Goal: Task Accomplishment & Management: Manage account settings

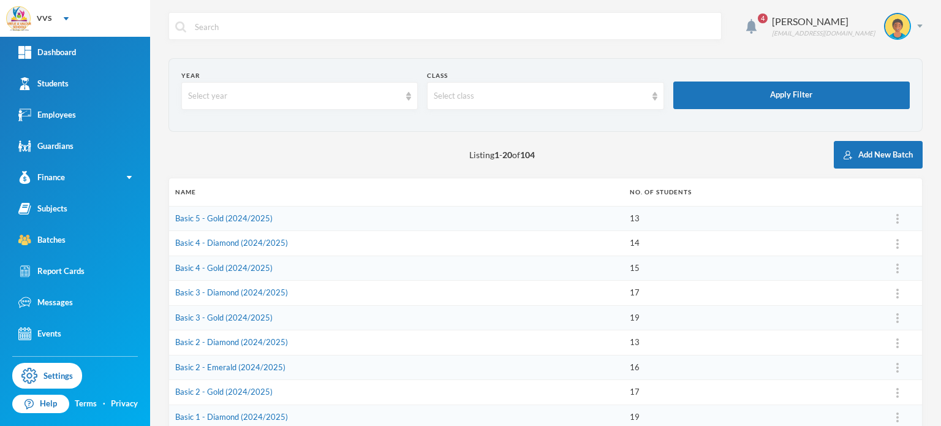
click at [638, 168] on div "Listing 1 - 20 of 104 Add New Batch" at bounding box center [545, 155] width 754 height 28
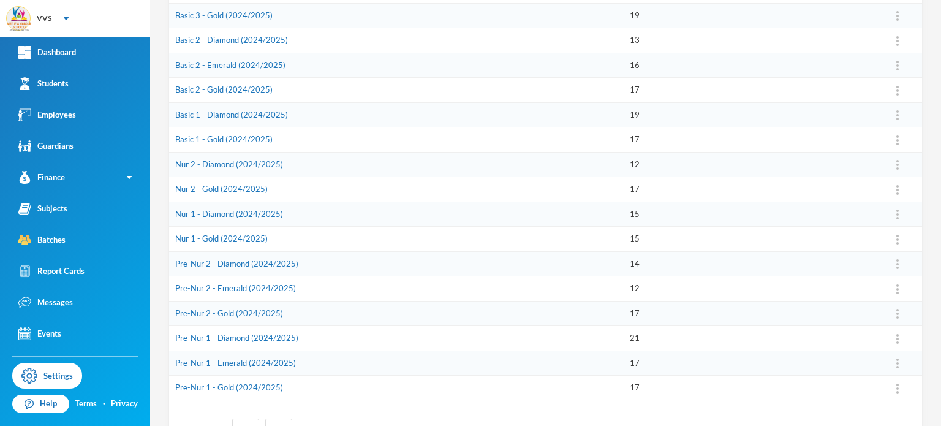
scroll to position [289, 0]
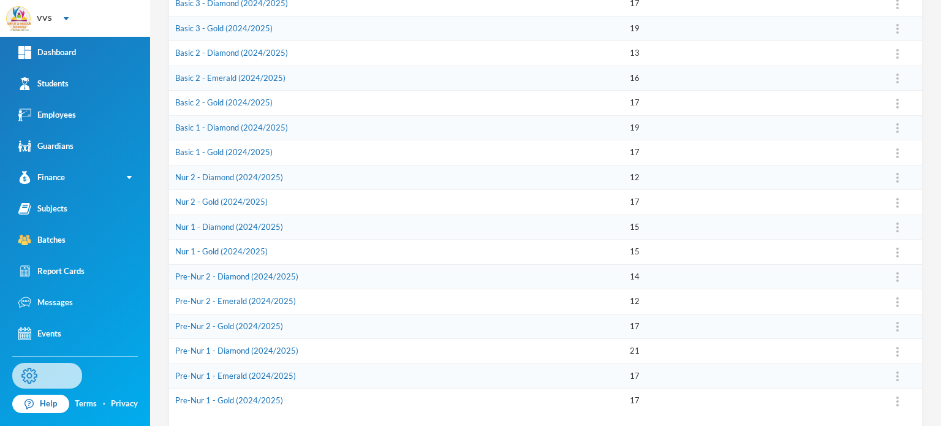
click at [52, 367] on link "Settings" at bounding box center [47, 376] width 70 height 26
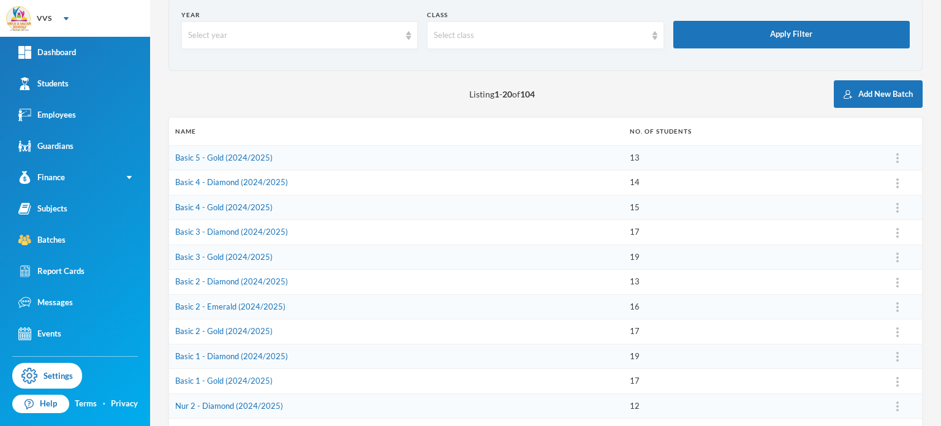
scroll to position [48, 0]
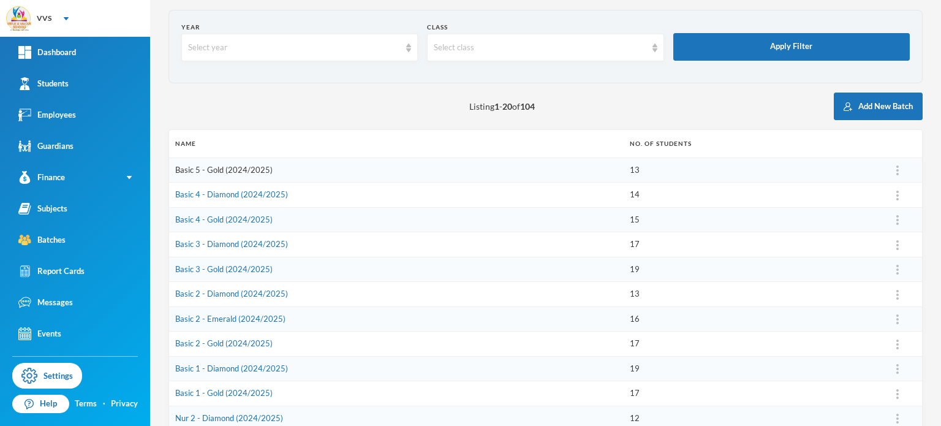
click at [191, 169] on link "Basic 5 - Gold (2024/2025)" at bounding box center [223, 170] width 97 height 10
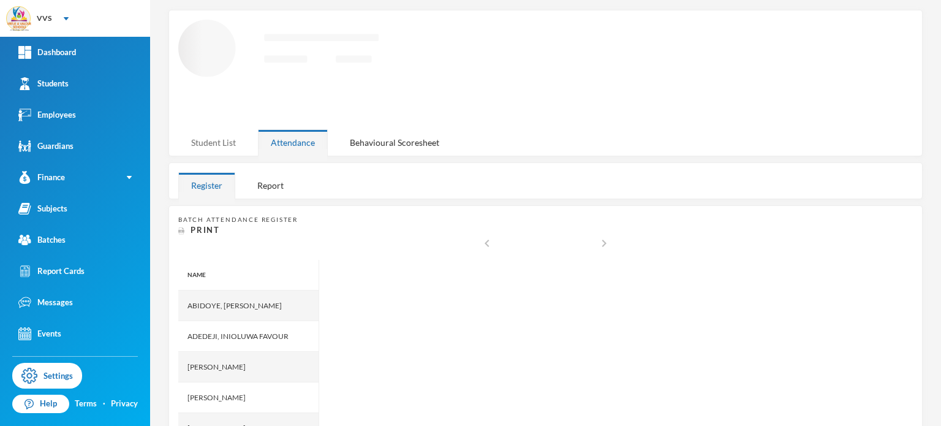
click at [218, 140] on div "Student List" at bounding box center [213, 142] width 70 height 26
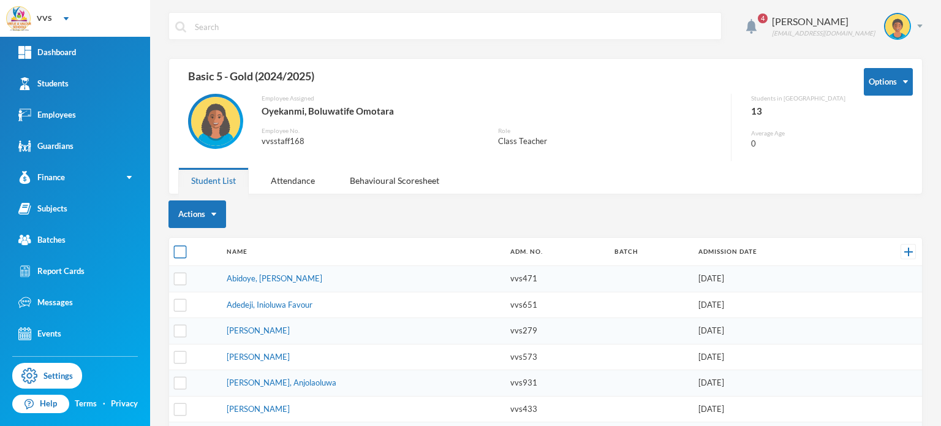
click at [180, 250] on input "checkbox" at bounding box center [180, 252] width 13 height 13
checkbox input "true"
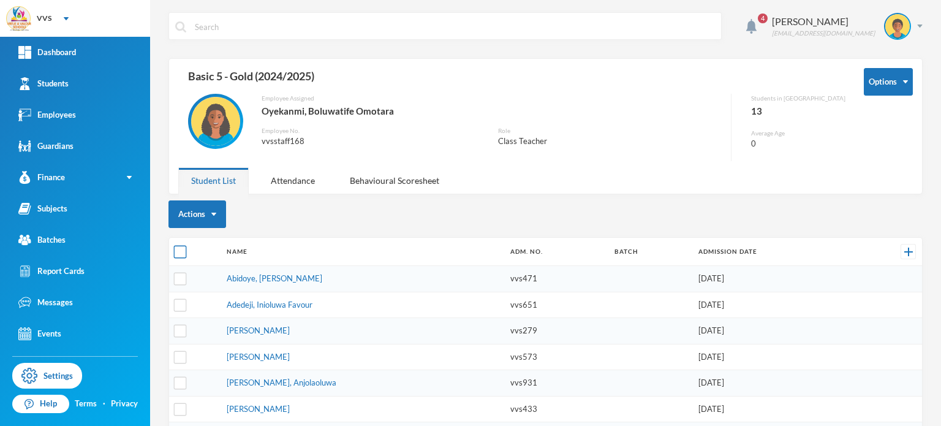
checkbox input "true"
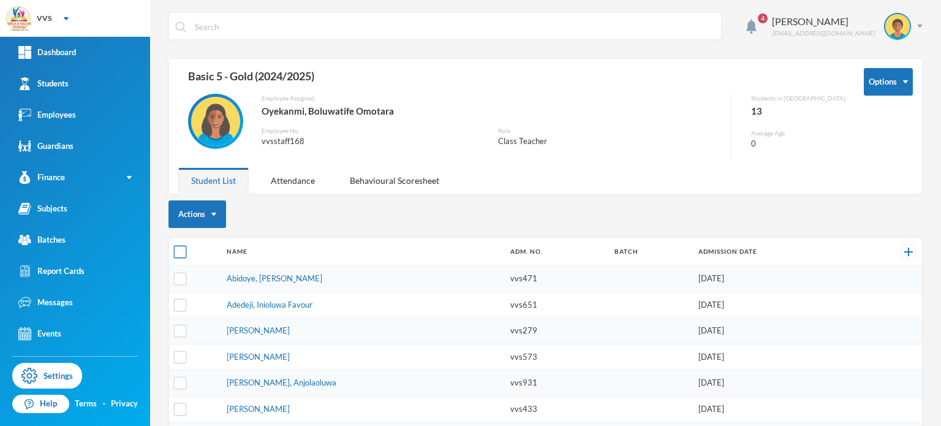
checkbox input "true"
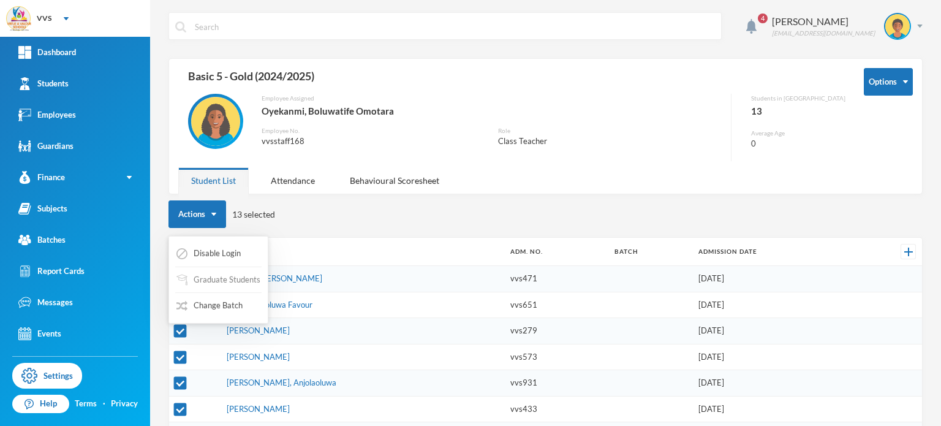
click at [219, 279] on button "Graduate Students" at bounding box center [218, 280] width 86 height 22
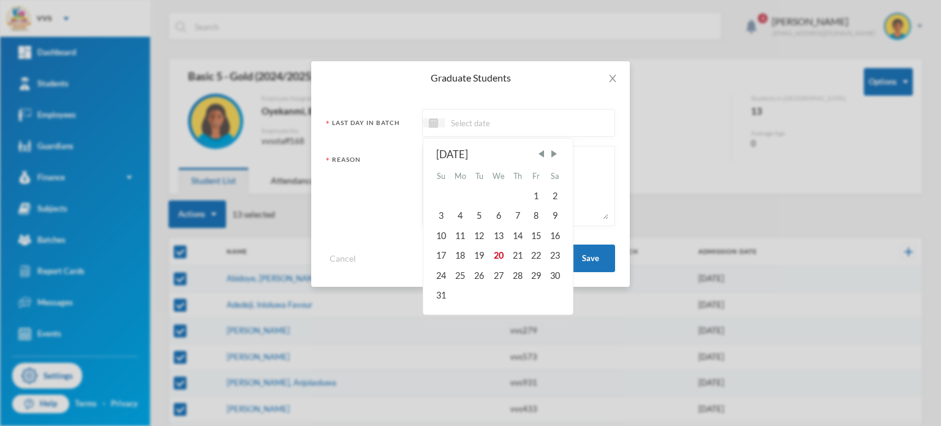
click at [490, 116] on input at bounding box center [496, 123] width 103 height 14
click at [543, 155] on span "Previous Month" at bounding box center [540, 153] width 11 height 11
click at [514, 271] on div "31" at bounding box center [517, 275] width 18 height 20
type input "[DATE]"
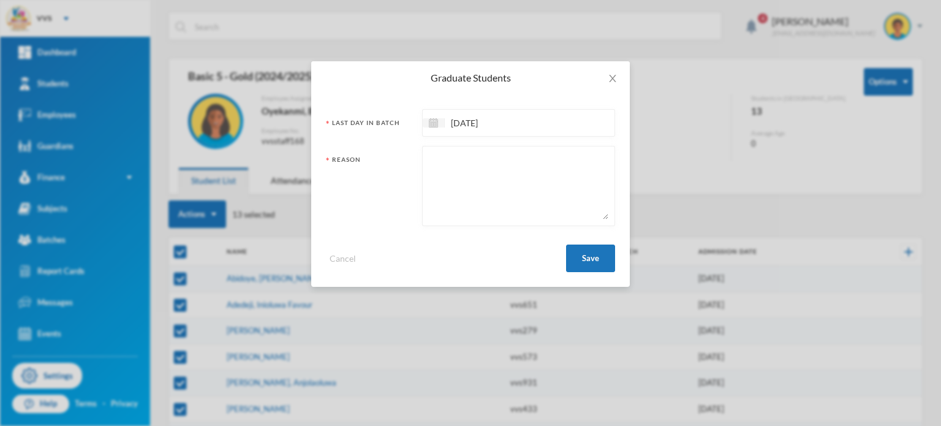
click at [484, 154] on textarea at bounding box center [518, 185] width 179 height 67
type textarea "G"
type textarea "V"
type textarea "Graduated"
click at [584, 257] on button "Save" at bounding box center [590, 258] width 49 height 28
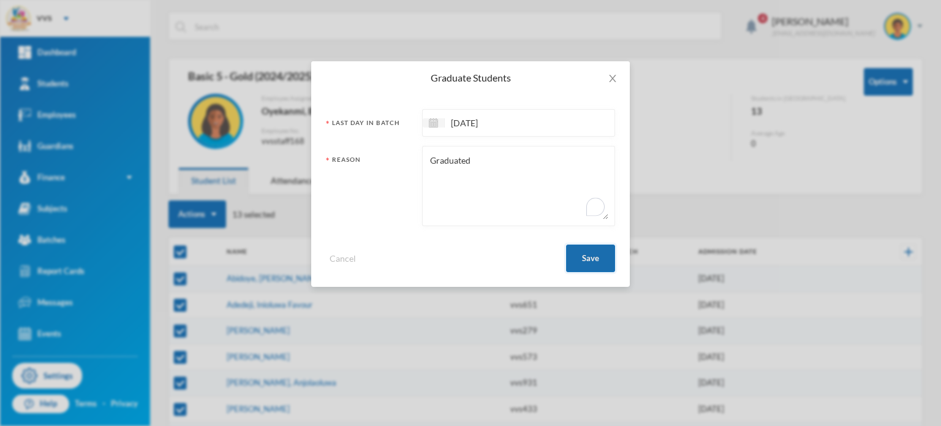
checkbox input "false"
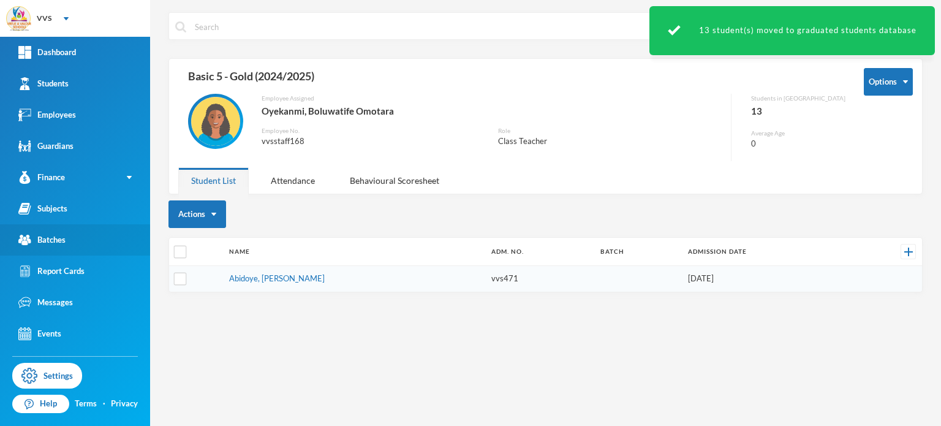
click at [47, 239] on div "Batches" at bounding box center [41, 239] width 47 height 13
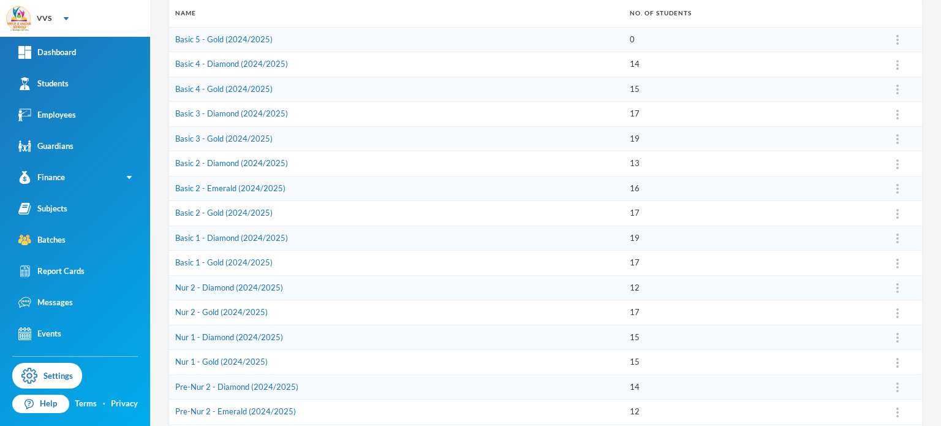
scroll to position [183, 0]
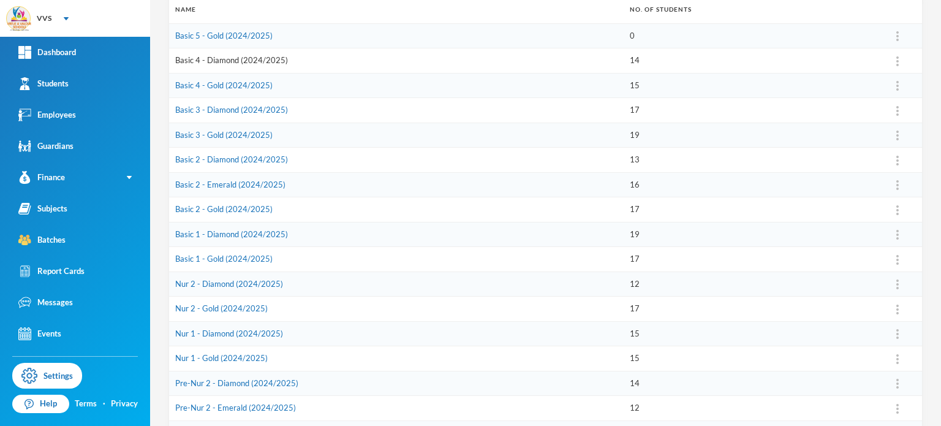
click at [208, 60] on link "Basic 4 - Diamond (2024/2025)" at bounding box center [231, 60] width 113 height 10
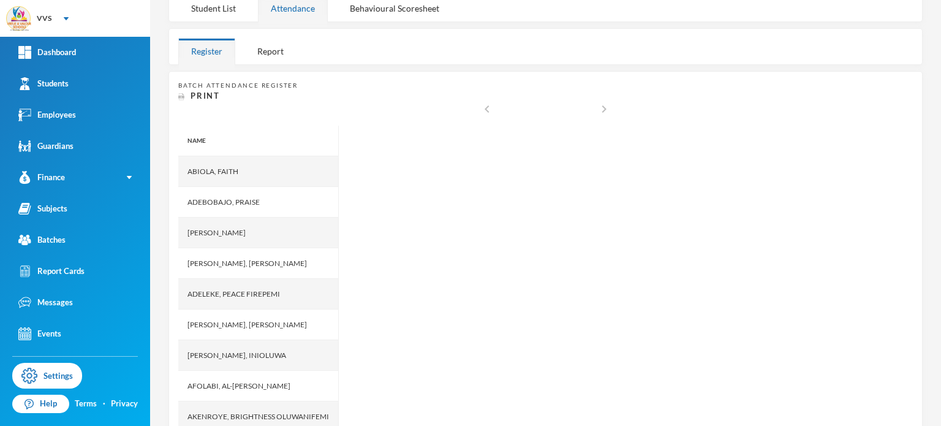
scroll to position [181, 0]
click at [218, 7] on div "Student List" at bounding box center [213, 9] width 70 height 26
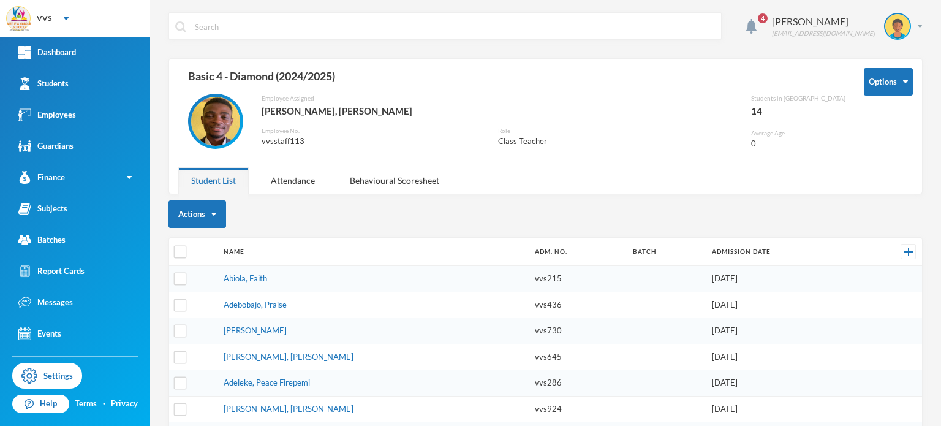
click at [360, 225] on div "Actions" at bounding box center [545, 214] width 754 height 28
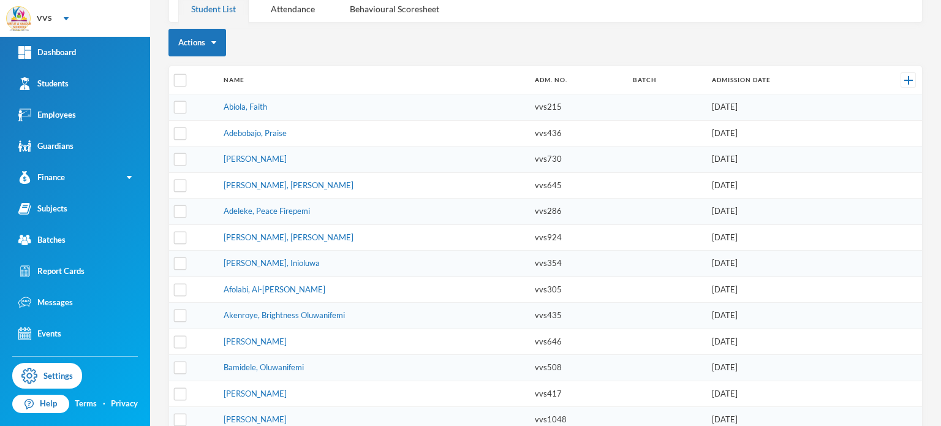
scroll to position [196, 0]
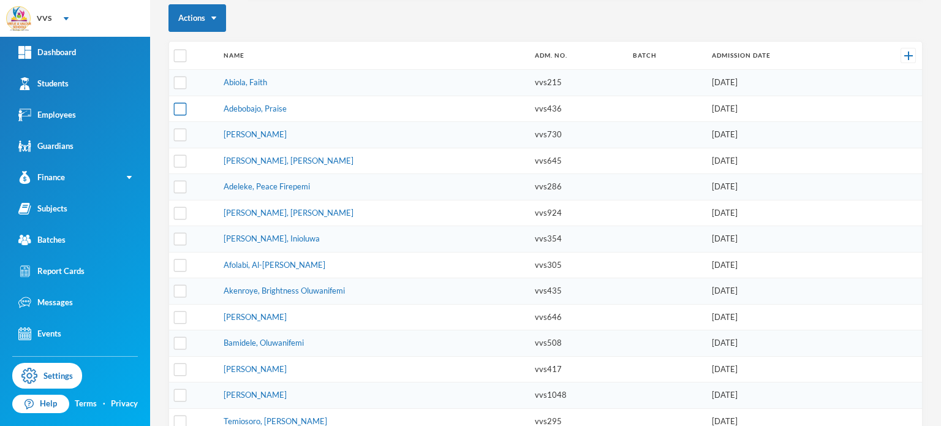
click at [183, 110] on input "checkbox" at bounding box center [180, 108] width 13 height 13
checkbox input "true"
click at [181, 234] on input "checkbox" at bounding box center [180, 239] width 13 height 13
checkbox input "true"
click at [198, 296] on td at bounding box center [193, 291] width 48 height 26
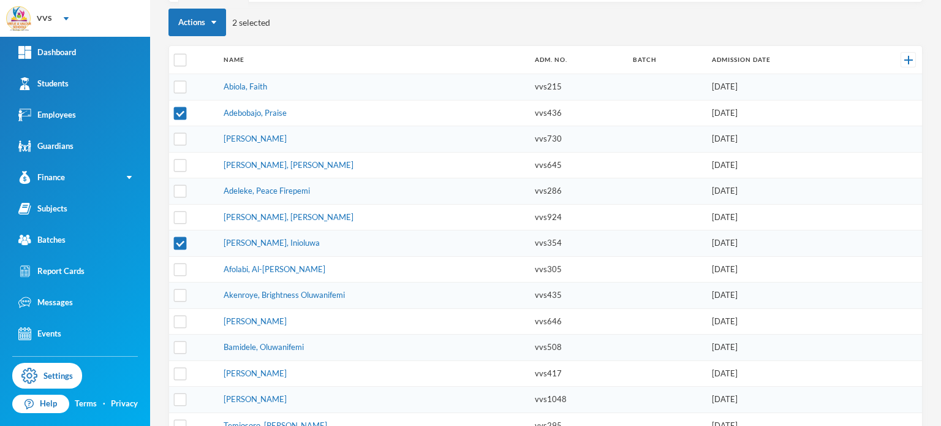
scroll to position [210, 0]
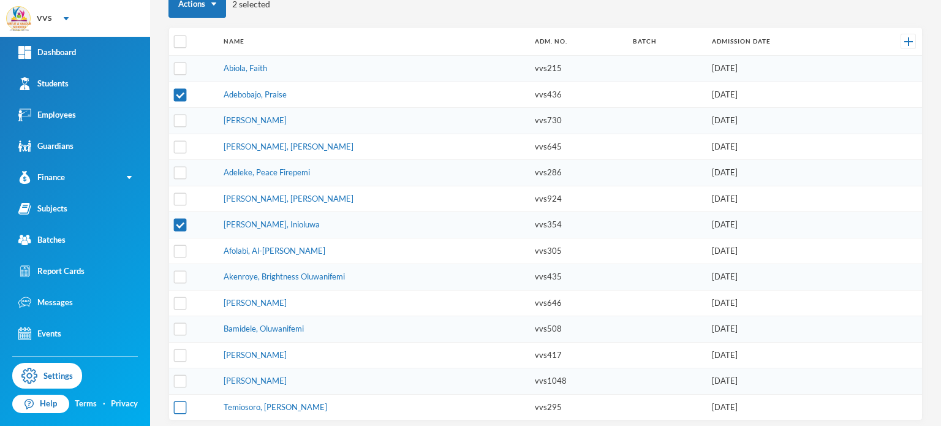
click at [184, 401] on input "checkbox" at bounding box center [180, 407] width 13 height 13
click at [179, 401] on input "checkbox" at bounding box center [180, 407] width 13 height 13
checkbox input "false"
click at [181, 219] on input "checkbox" at bounding box center [180, 225] width 13 height 13
checkbox input "false"
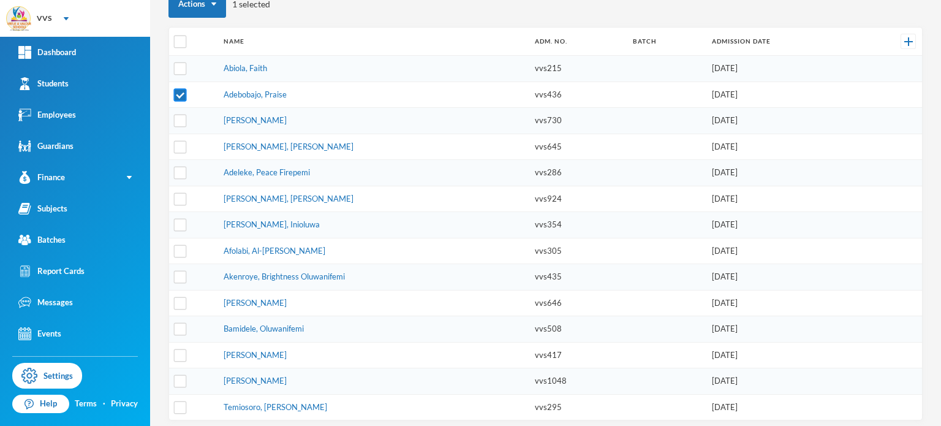
click at [181, 94] on input "checkbox" at bounding box center [180, 94] width 13 height 13
checkbox input "false"
click at [236, 402] on link "Temiosoro, [PERSON_NAME]" at bounding box center [276, 407] width 104 height 10
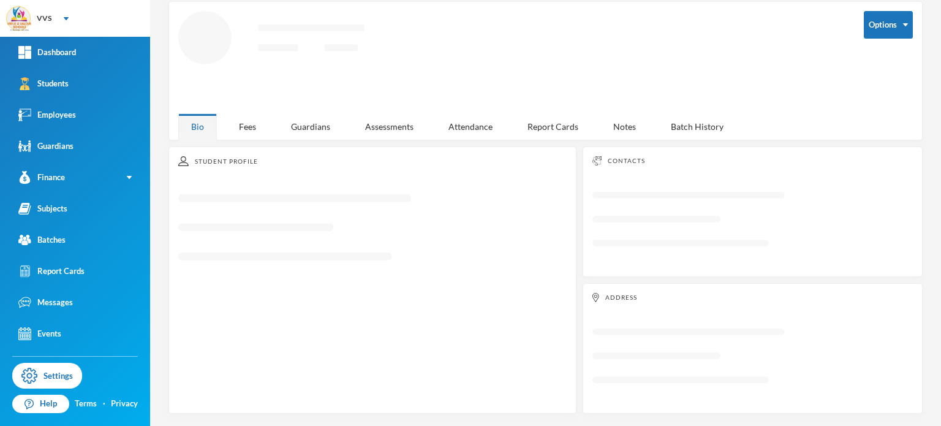
scroll to position [54, 0]
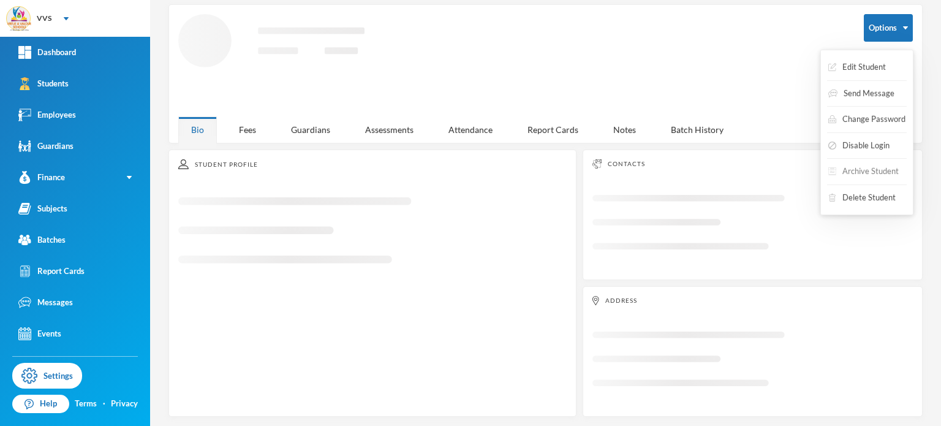
click at [857, 171] on button "Archive Student" at bounding box center [863, 171] width 73 height 22
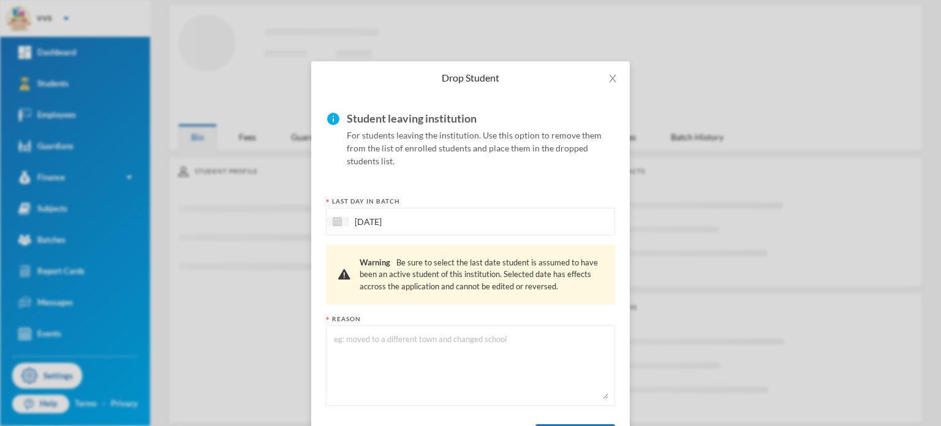
scroll to position [61, 0]
click at [372, 337] on textarea "To enrich screen reader interactions, please activate Accessibility in Grammarl…" at bounding box center [471, 365] width 276 height 67
type textarea "moved to a different location"
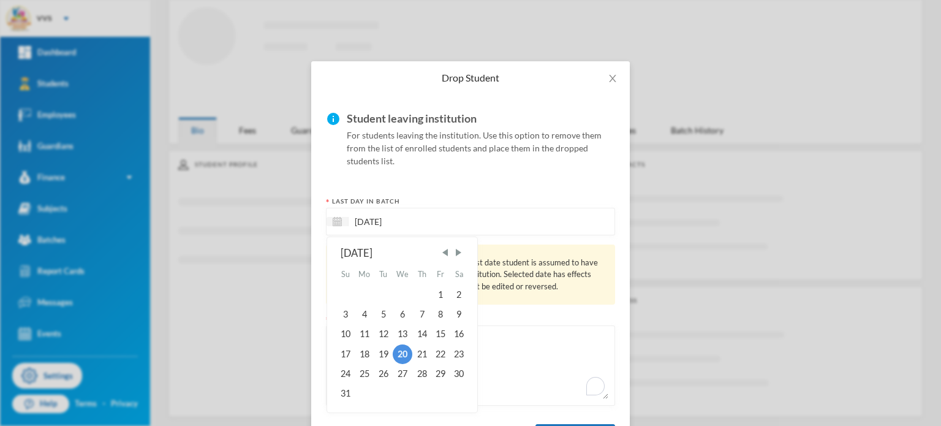
click at [440, 227] on input "[DATE]" at bounding box center [399, 221] width 103 height 14
click at [442, 250] on span "Previous Month" at bounding box center [445, 252] width 11 height 11
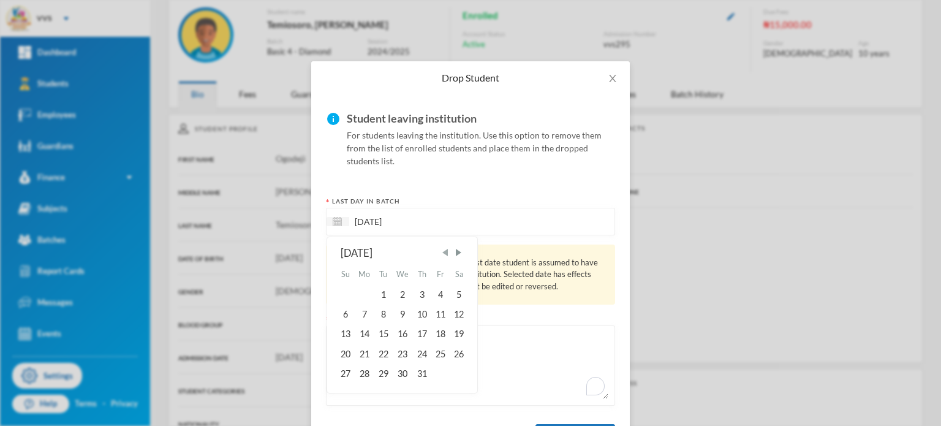
scroll to position [184, 0]
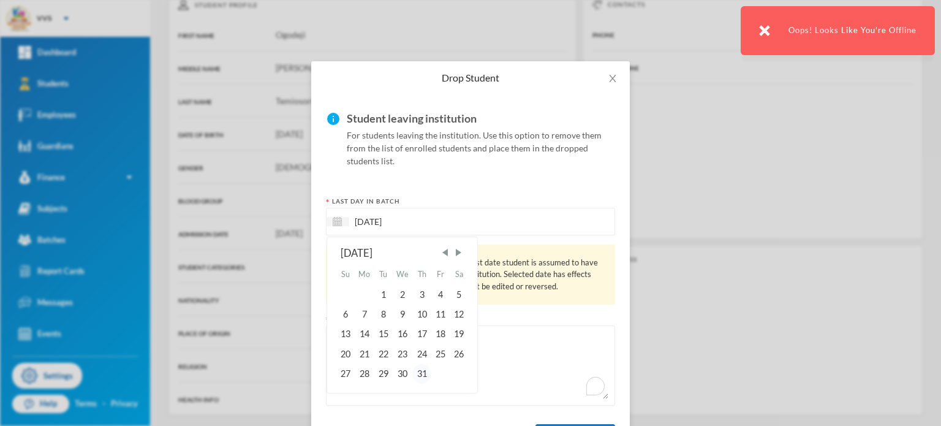
click at [415, 374] on div "31" at bounding box center [421, 374] width 18 height 20
type input "[DATE]"
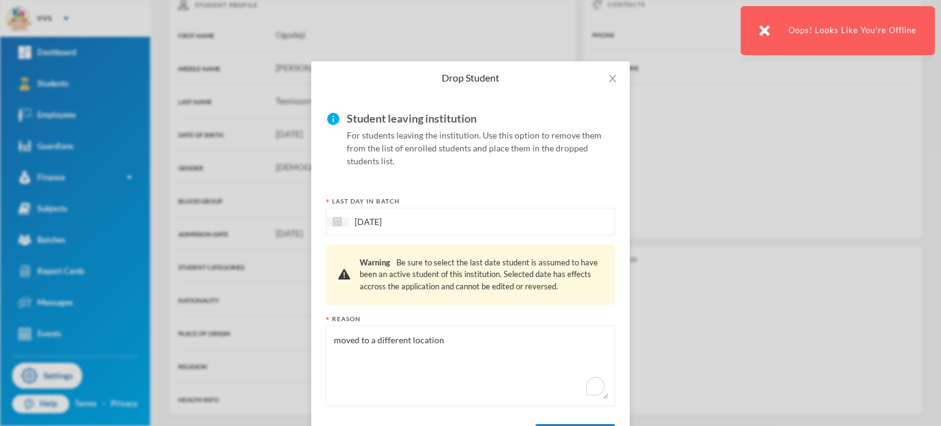
click at [616, 356] on div "info Student leaving institution For students leaving the institution. Use this…" at bounding box center [470, 280] width 318 height 372
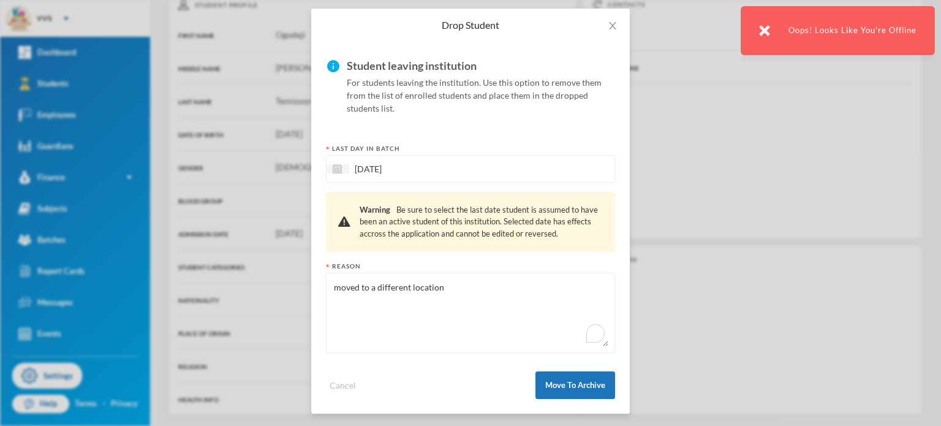
scroll to position [55, 0]
click at [577, 381] on button "Move To Archive" at bounding box center [575, 383] width 80 height 28
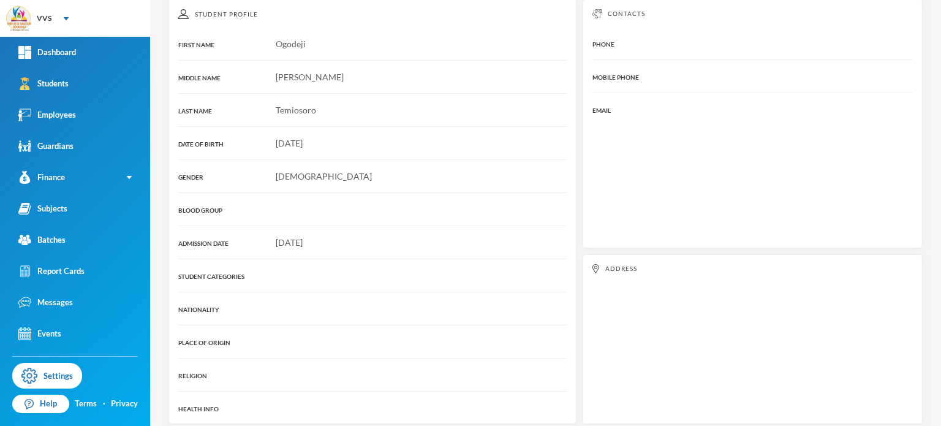
scroll to position [89, 0]
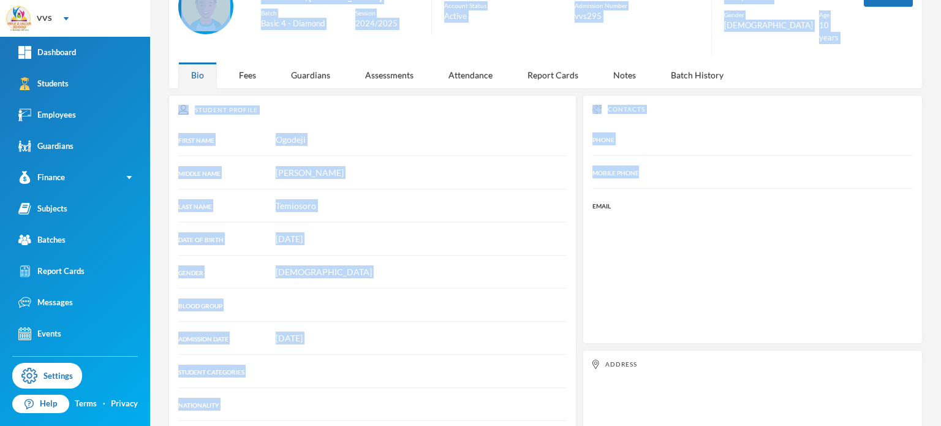
drag, startPoint x: 930, startPoint y: 159, endPoint x: 939, endPoint y: 17, distance: 142.4
click at [939, 17] on div "4 [PERSON_NAME] [EMAIL_ADDRESS][DOMAIN_NAME] Options Student name Temiosoro, [P…" at bounding box center [545, 213] width 791 height 426
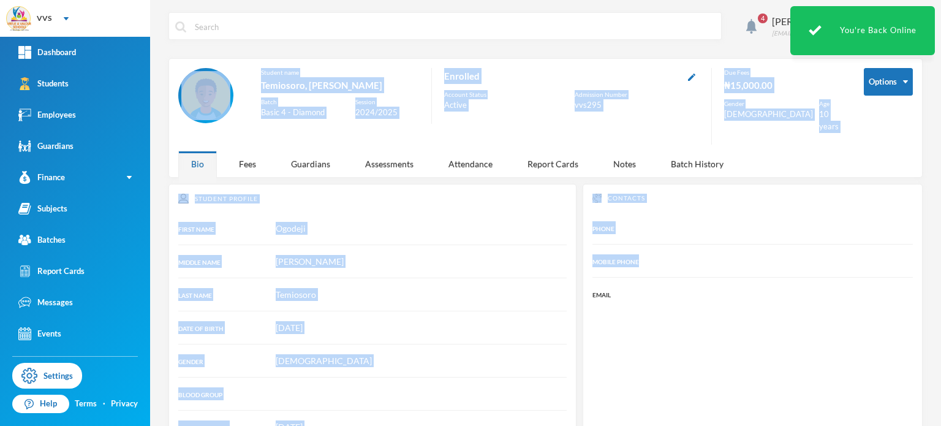
click at [551, 84] on div "Enrolled Account Status Active Admission Number vvs295" at bounding box center [565, 96] width 268 height 56
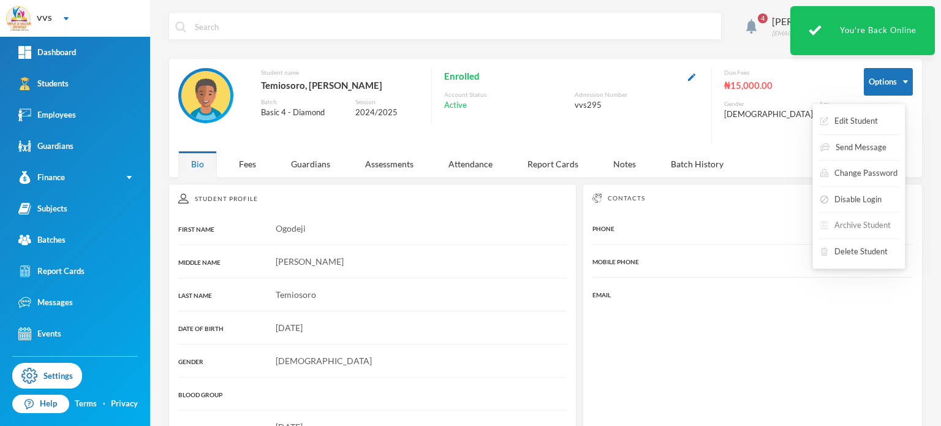
click at [850, 226] on button "Archive Student" at bounding box center [855, 225] width 73 height 22
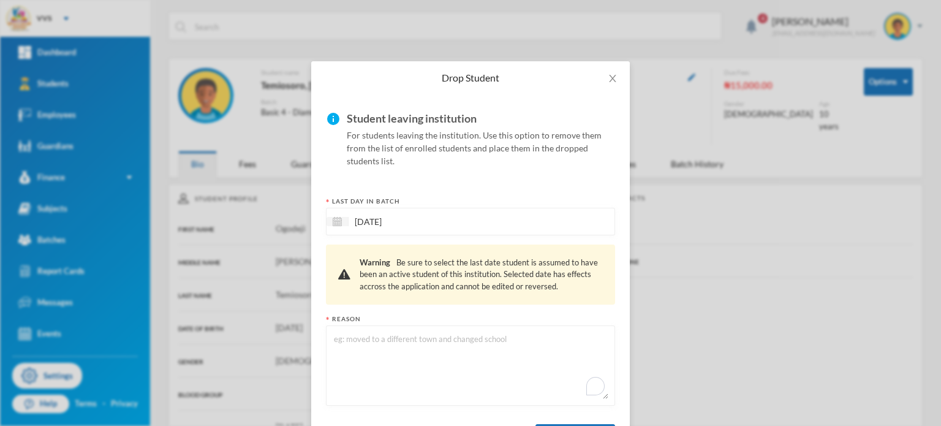
click at [367, 342] on textarea "To enrich screen reader interactions, please activate Accessibility in Grammarl…" at bounding box center [471, 365] width 276 height 67
type textarea "m"
type textarea "left due to school fees issues"
click at [605, 310] on form "info Student leaving institution For students leaving the institution. Use this…" at bounding box center [470, 280] width 289 height 342
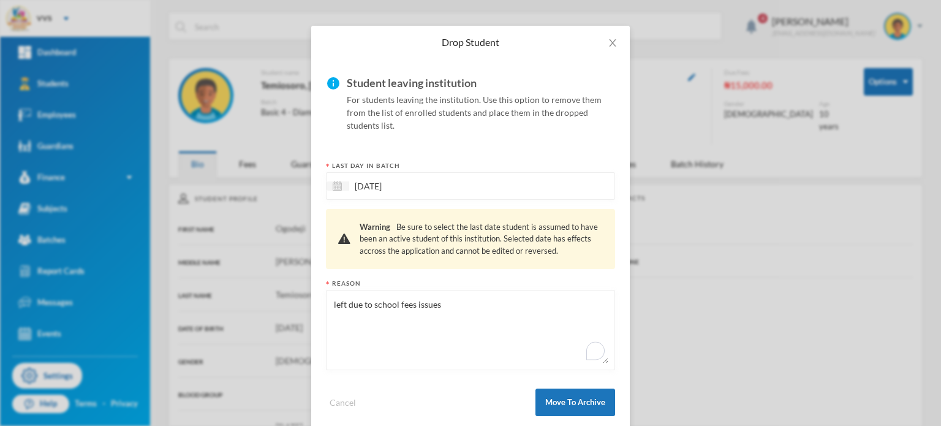
scroll to position [55, 0]
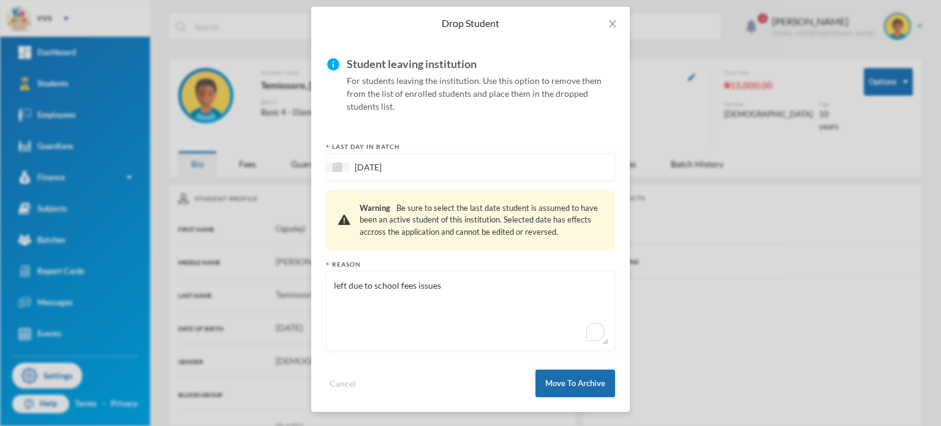
click at [578, 384] on button "Move To Archive" at bounding box center [575, 383] width 80 height 28
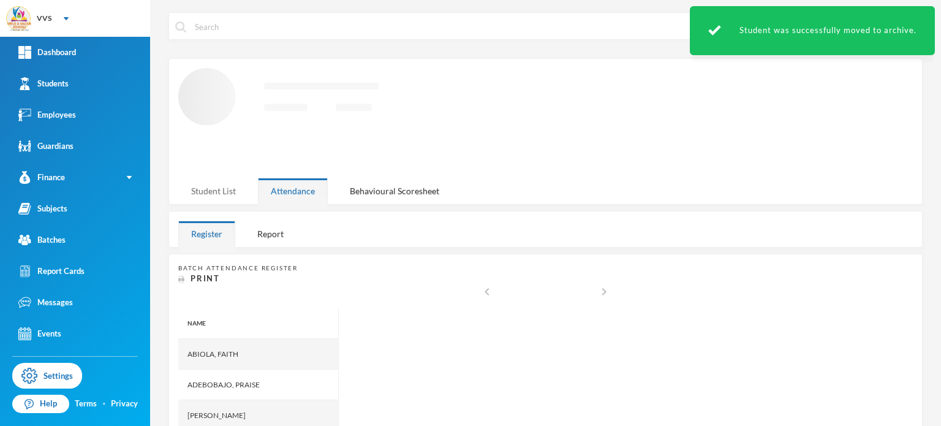
click at [216, 188] on div "Student List" at bounding box center [213, 191] width 70 height 26
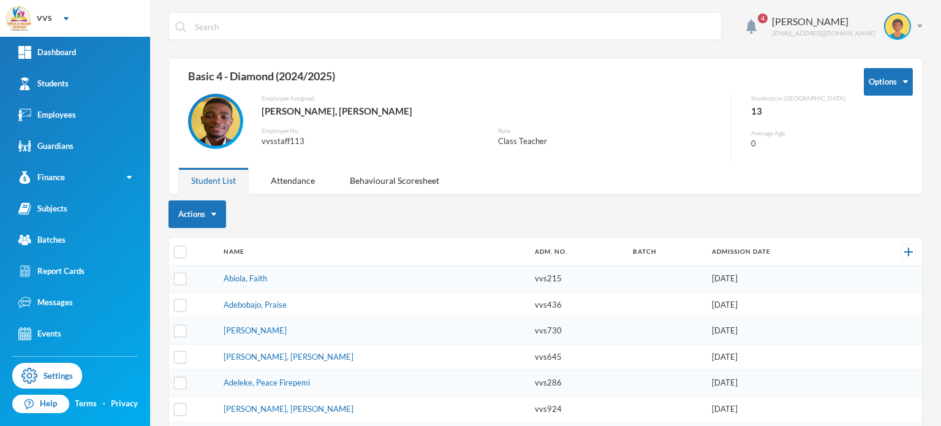
click at [360, 142] on div "vvsstaff113" at bounding box center [371, 141] width 218 height 12
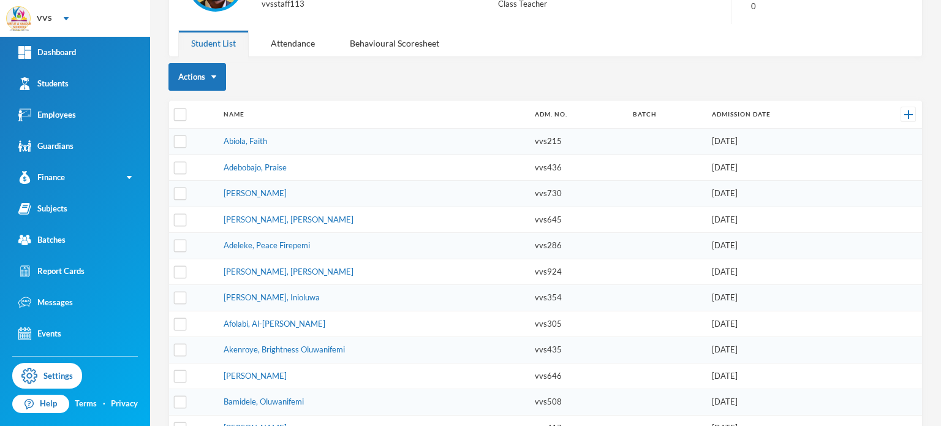
scroll to position [184, 0]
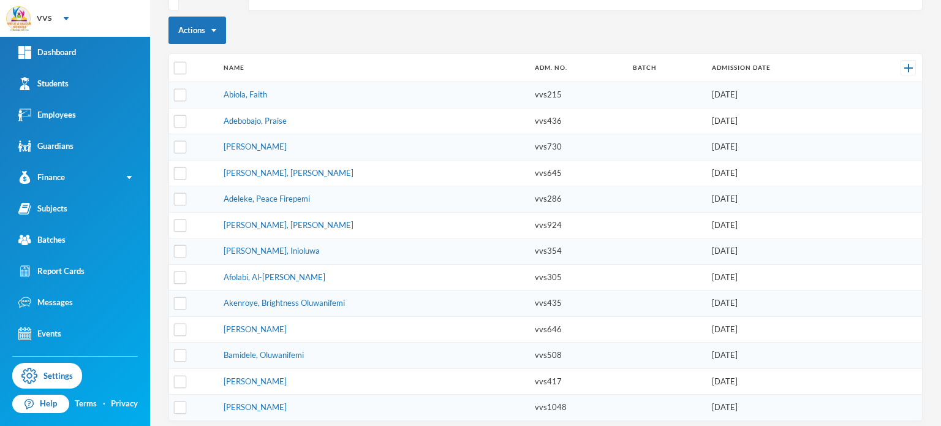
click at [360, 142] on td "[PERSON_NAME]" at bounding box center [372, 147] width 311 height 26
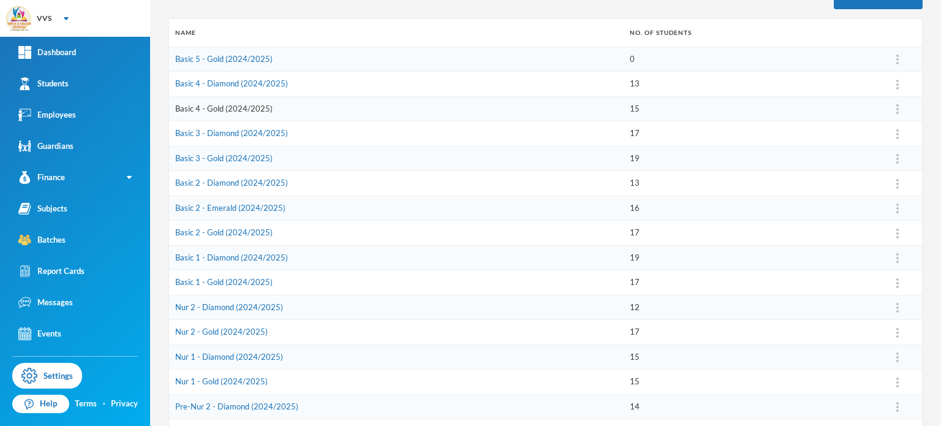
click at [219, 105] on link "Basic 4 - Gold (2024/2025)" at bounding box center [223, 109] width 97 height 10
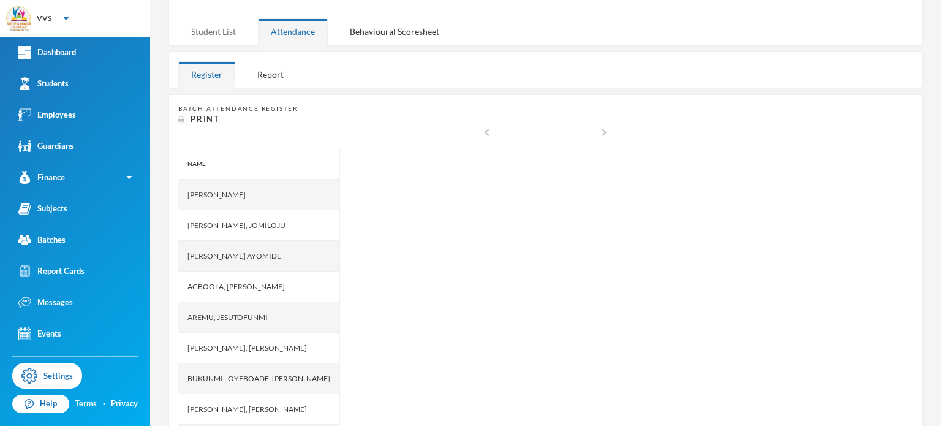
click at [218, 26] on div "Student List" at bounding box center [213, 31] width 70 height 26
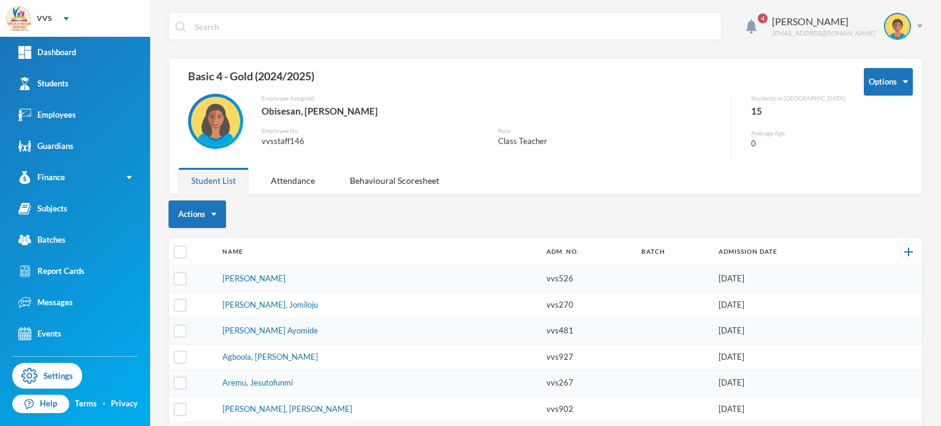
click at [375, 81] on div "Basic 4 - Gold (2024/2025)" at bounding box center [511, 81] width 667 height 26
